Goal: Information Seeking & Learning: Learn about a topic

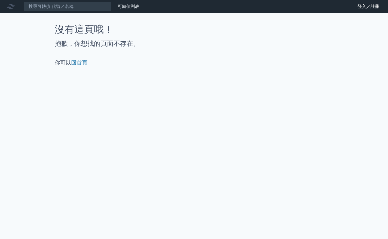
click at [12, 7] on icon at bounding box center [11, 6] width 9 height 9
click at [9, 6] on icon at bounding box center [11, 6] width 9 height 9
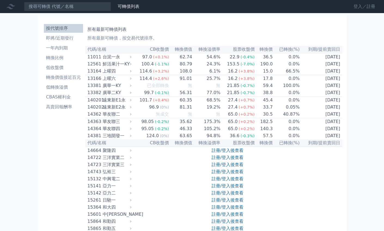
click at [370, 7] on link "登入／註冊" at bounding box center [364, 6] width 31 height 9
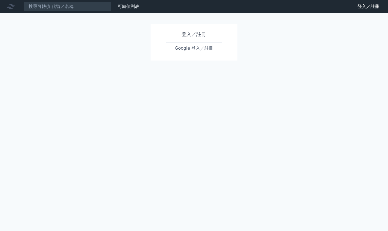
click at [202, 51] on link "Google 登入／註冊" at bounding box center [194, 48] width 57 height 11
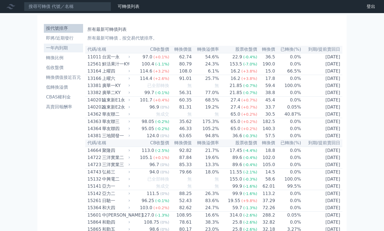
click at [70, 49] on li "一年內到期" at bounding box center [63, 48] width 39 height 7
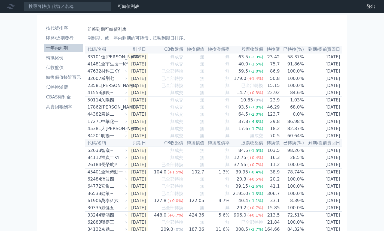
click at [216, 10] on nav "可轉債列表 財務數據 可轉債列表 財務數據 登出 登出" at bounding box center [192, 6] width 384 height 13
click at [72, 41] on link "即將/近期發行" at bounding box center [63, 38] width 39 height 9
